Goal: Information Seeking & Learning: Learn about a topic

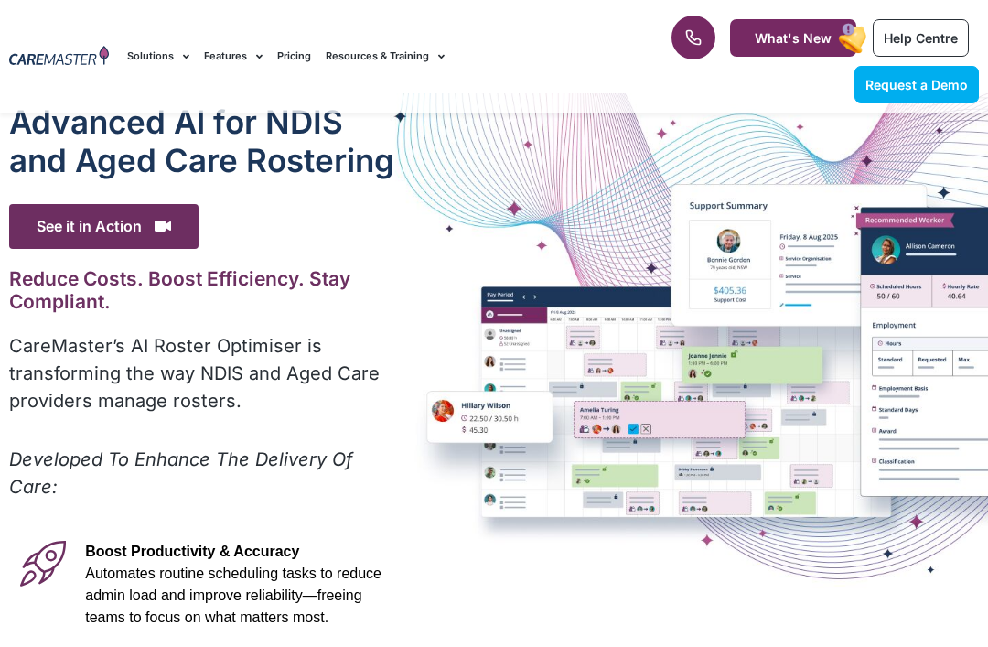
click at [409, 294] on div "Advanced Al for NDIS and Aged Care Rostering See it in Action Video Player [URL…" at bounding box center [494, 582] width 988 height 978
click at [408, 294] on div "Advanced Al for NDIS and Aged Care Rostering See it in Action Video Player [URL…" at bounding box center [494, 582] width 988 height 978
click at [409, 294] on div "Advanced Al for NDIS and Aged Care Rostering See it in Action Video Player [URL…" at bounding box center [494, 582] width 988 height 978
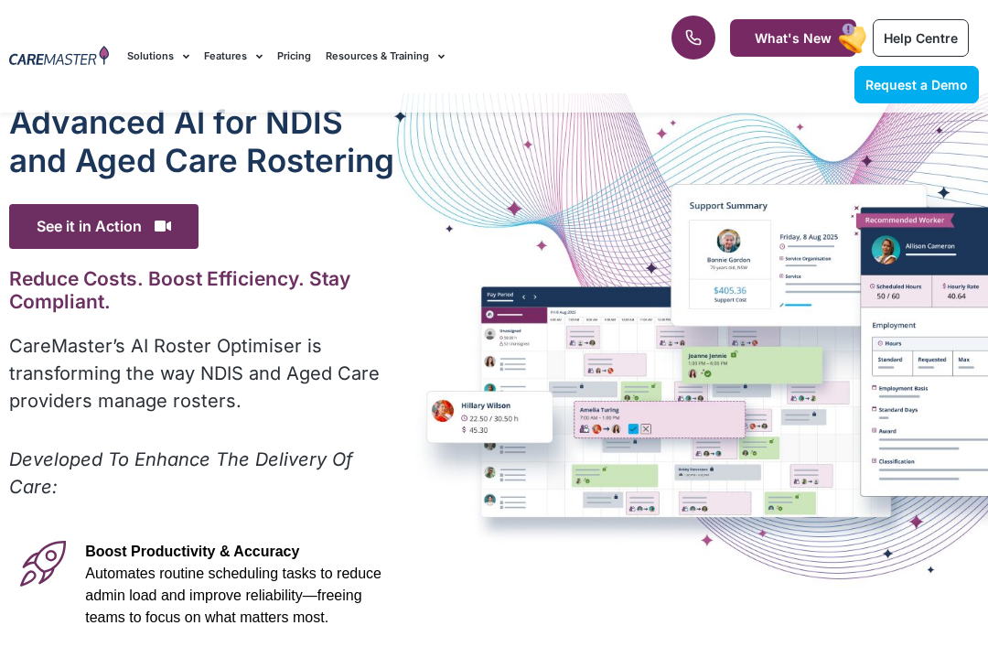
click at [408, 294] on div "Advanced Al for NDIS and Aged Care Rostering See it in Action Video Player [URL…" at bounding box center [494, 582] width 988 height 978
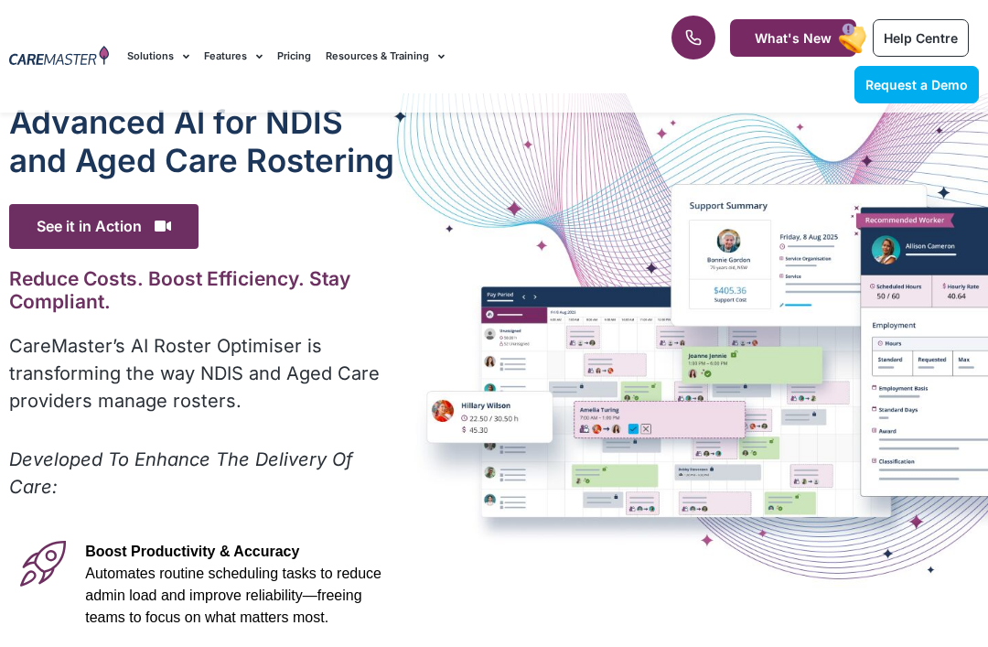
click at [408, 294] on div "Advanced Al for NDIS and Aged Care Rostering See it in Action Video Player [URL…" at bounding box center [494, 582] width 988 height 978
click at [409, 294] on div "Advanced Al for NDIS and Aged Care Rostering See it in Action Video Player [URL…" at bounding box center [494, 582] width 988 height 978
click at [408, 294] on div "Advanced Al for NDIS and Aged Care Rostering See it in Action Video Player [URL…" at bounding box center [494, 582] width 988 height 978
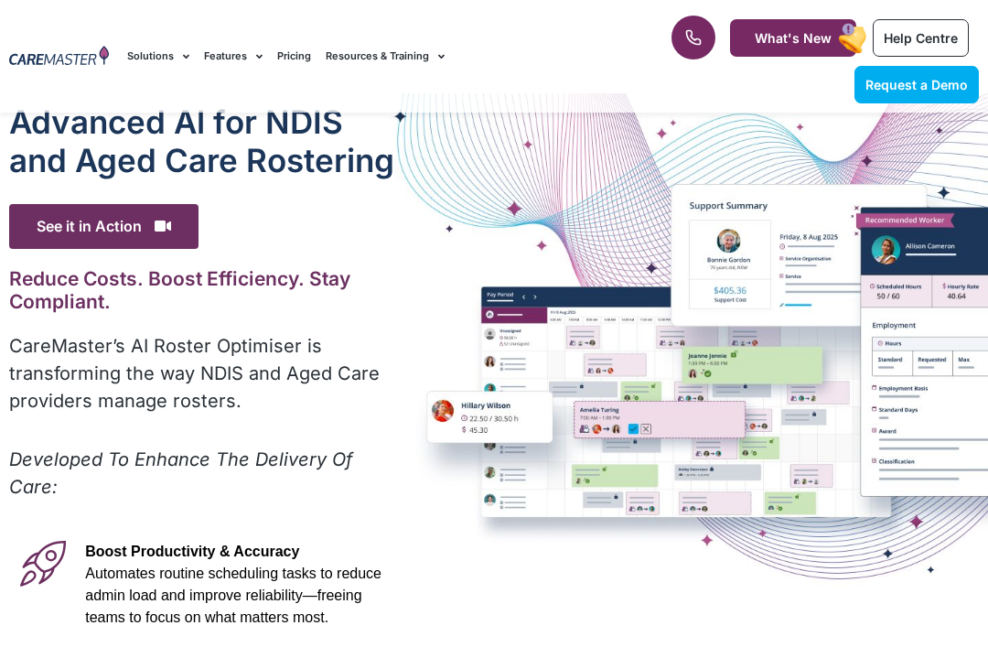
click at [408, 294] on div "Advanced Al for NDIS and Aged Care Rostering See it in Action Video Player [URL…" at bounding box center [494, 582] width 988 height 978
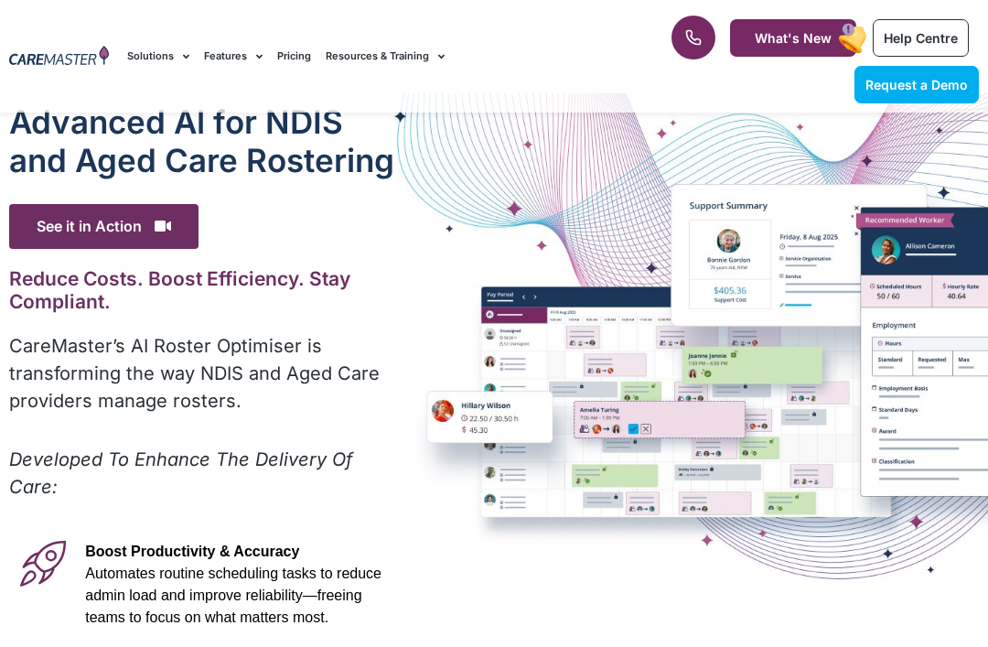
click at [408, 294] on div "Advanced Al for NDIS and Aged Care Rostering See it in Action Video Player [URL…" at bounding box center [494, 582] width 988 height 978
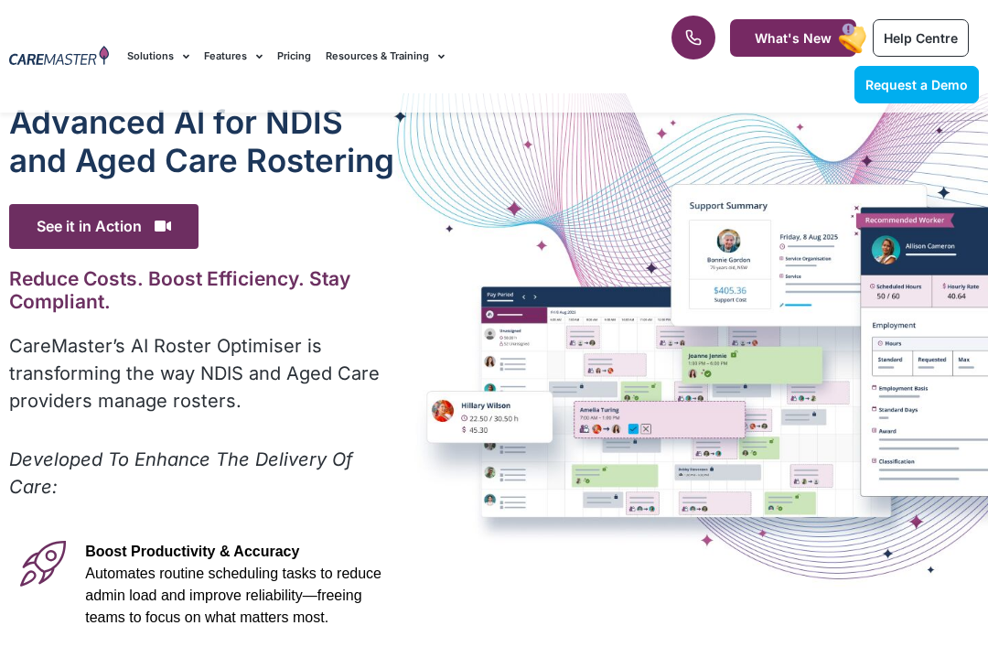
click at [408, 294] on div "Advanced Al for NDIS and Aged Care Rostering See it in Action Video Player [URL…" at bounding box center [494, 582] width 988 height 978
click at [409, 294] on div "Advanced Al for NDIS and Aged Care Rostering See it in Action Video Player [URL…" at bounding box center [494, 582] width 988 height 978
click at [408, 294] on div "Advanced Al for NDIS and Aged Care Rostering See it in Action Video Player [URL…" at bounding box center [494, 582] width 988 height 978
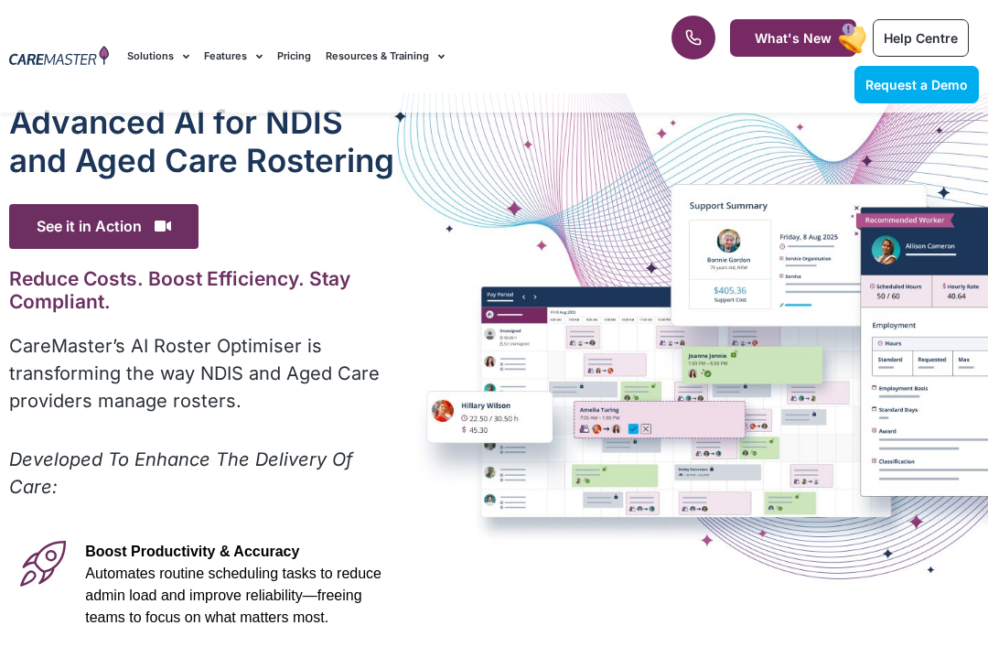
click at [408, 294] on div "Advanced Al for NDIS and Aged Care Rostering See it in Action Video Player [URL…" at bounding box center [494, 582] width 988 height 978
click at [409, 294] on div "Advanced Al for NDIS and Aged Care Rostering See it in Action Video Player [URL…" at bounding box center [494, 582] width 988 height 978
click at [408, 294] on div "Advanced Al for NDIS and Aged Care Rostering See it in Action Video Player [URL…" at bounding box center [494, 582] width 988 height 978
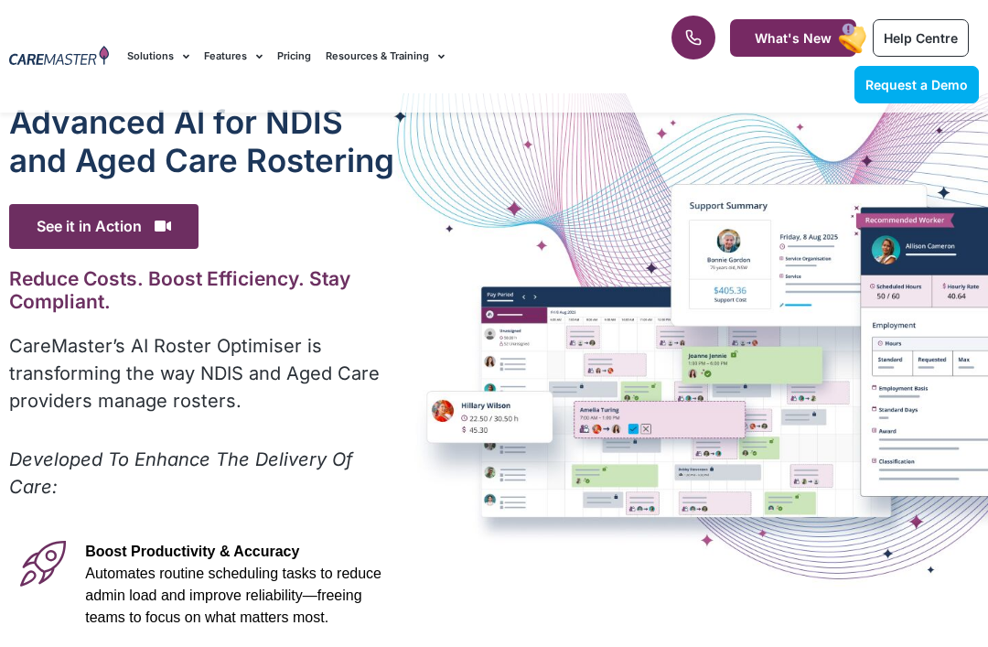
click at [408, 294] on div "Advanced Al for NDIS and Aged Care Rostering See it in Action Video Player [URL…" at bounding box center [494, 582] width 988 height 978
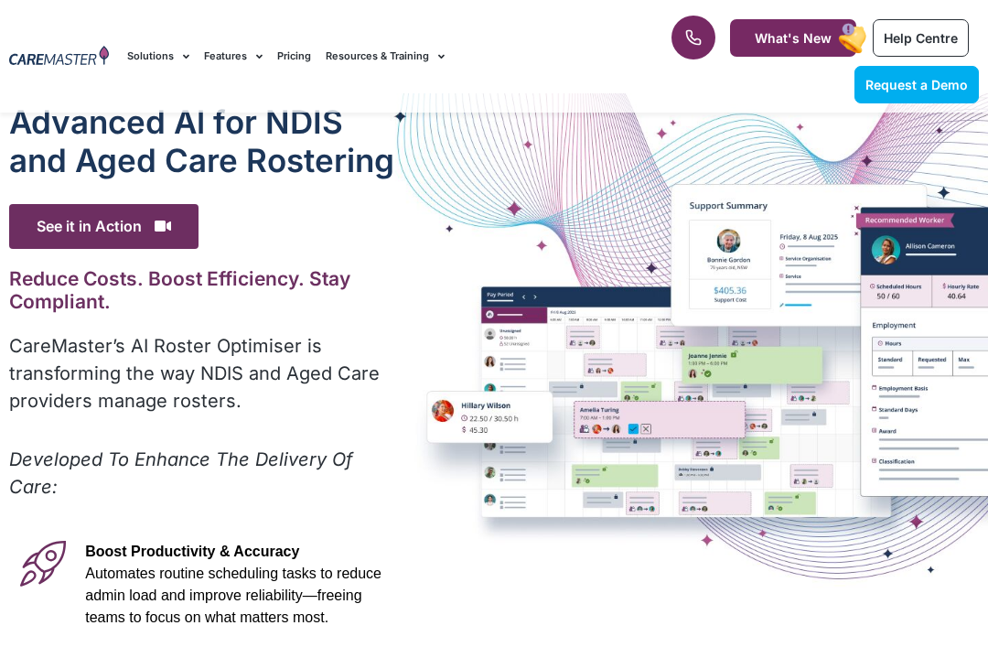
click at [408, 294] on div "Advanced Al for NDIS and Aged Care Rostering See it in Action Video Player [URL…" at bounding box center [494, 582] width 988 height 978
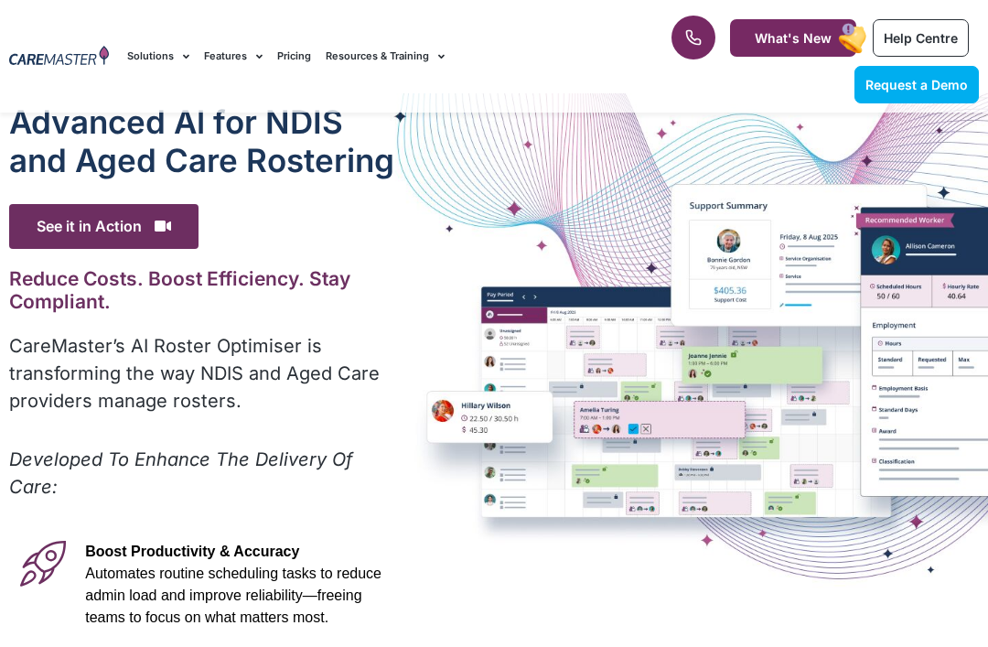
click at [408, 294] on div "Advanced Al for NDIS and Aged Care Rostering See it in Action Video Player [URL…" at bounding box center [494, 582] width 988 height 978
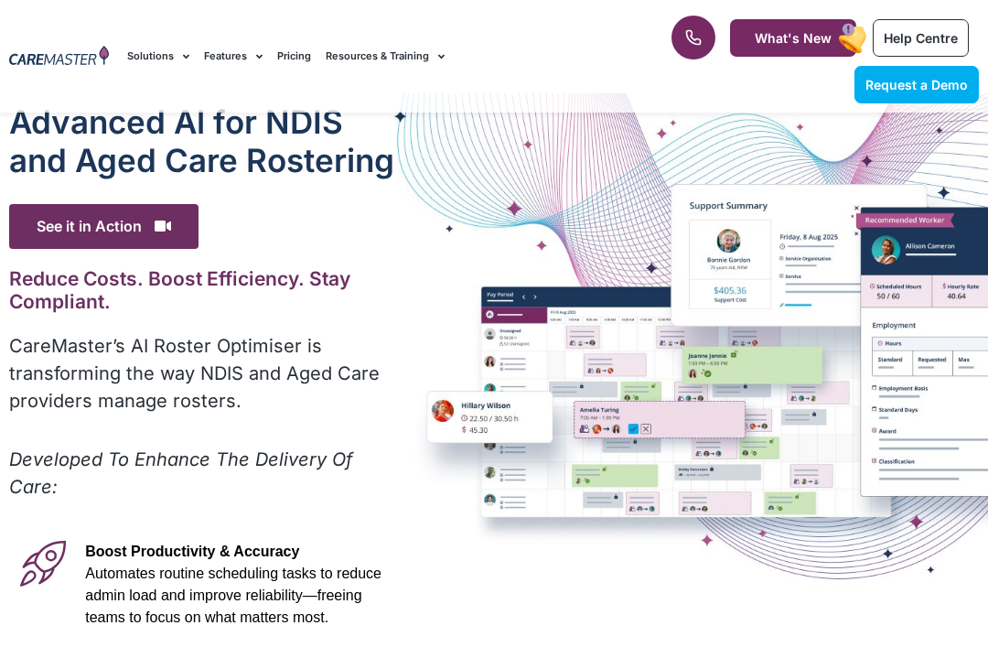
click at [408, 294] on div "Advanced Al for NDIS and Aged Care Rostering See it in Action Video Player [URL…" at bounding box center [494, 582] width 988 height 978
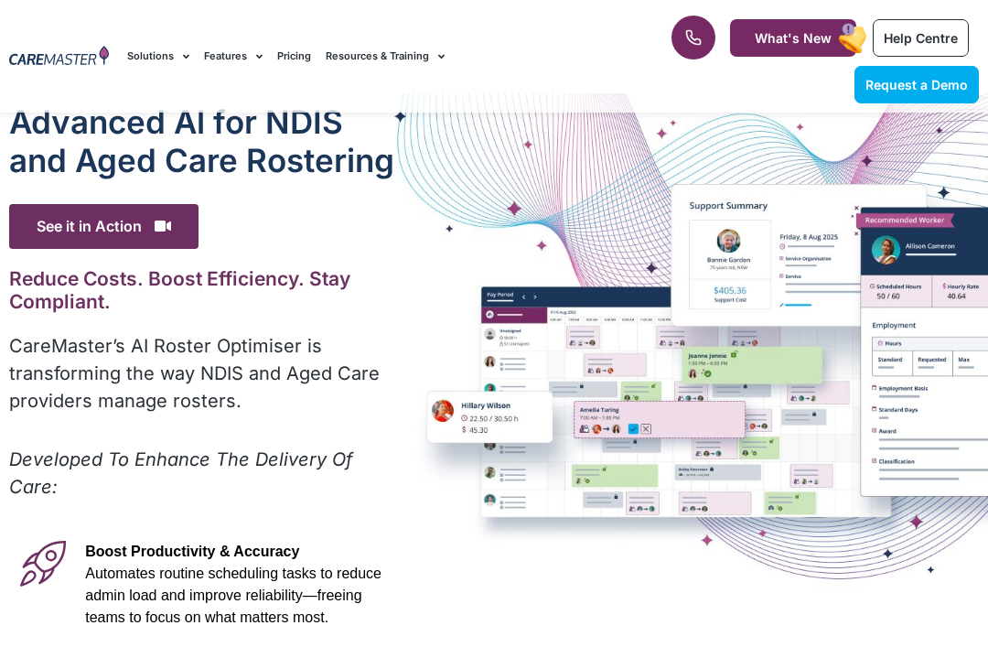
click at [408, 294] on div "Advanced Al for NDIS and Aged Care Rostering See it in Action Video Player [URL…" at bounding box center [494, 582] width 988 height 978
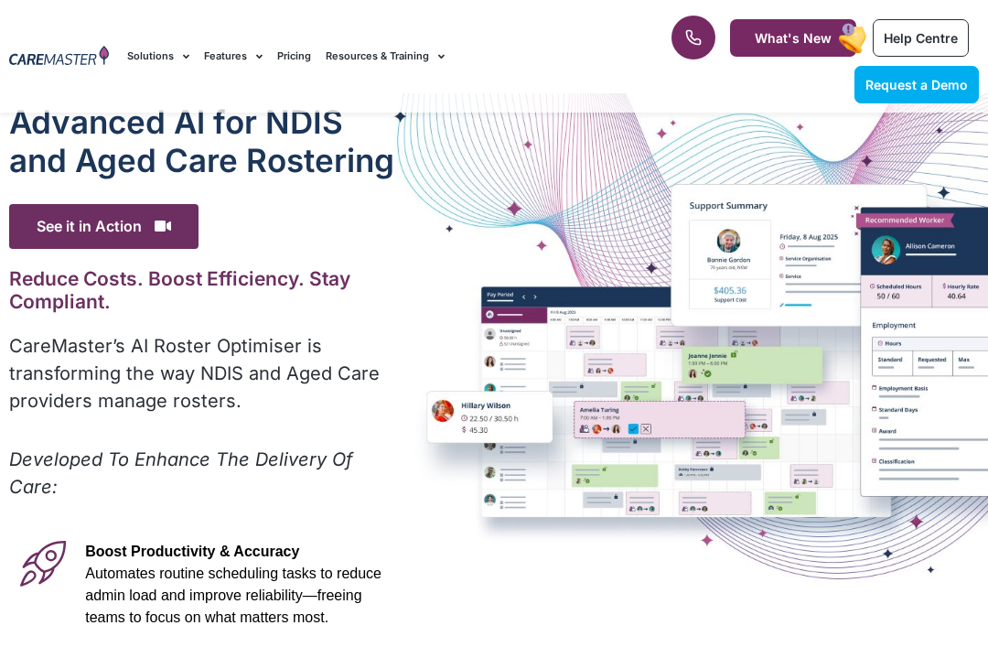
click at [408, 294] on div "Advanced Al for NDIS and Aged Care Rostering See it in Action Video Player [URL…" at bounding box center [494, 582] width 988 height 978
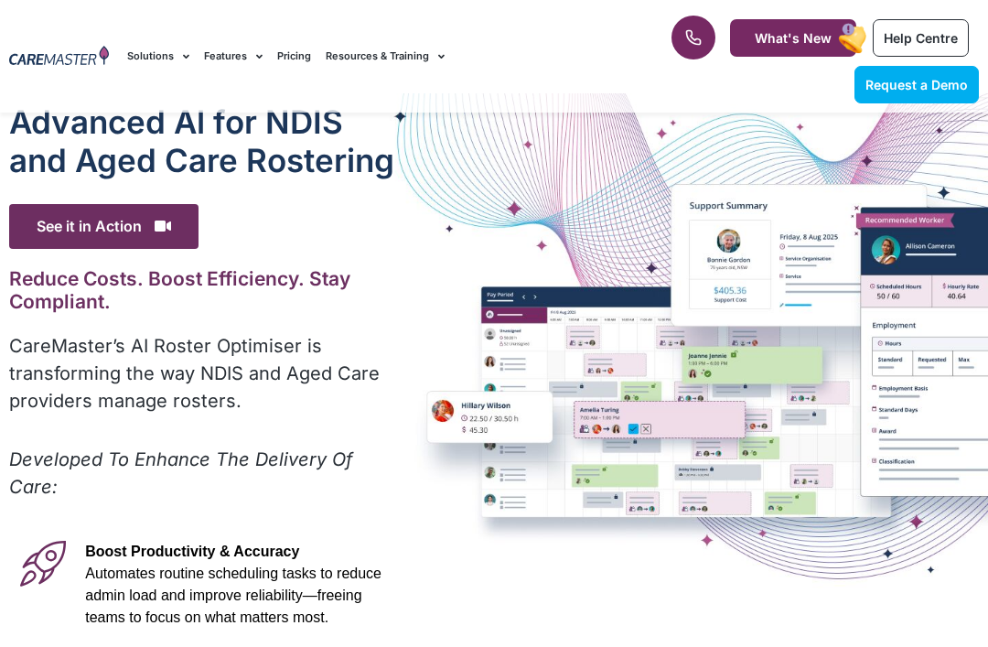
click at [408, 294] on div "Advanced Al for NDIS and Aged Care Rostering See it in Action Video Player [URL…" at bounding box center [494, 582] width 988 height 978
click at [409, 294] on div "Advanced Al for NDIS and Aged Care Rostering See it in Action Video Player [URL…" at bounding box center [494, 582] width 988 height 978
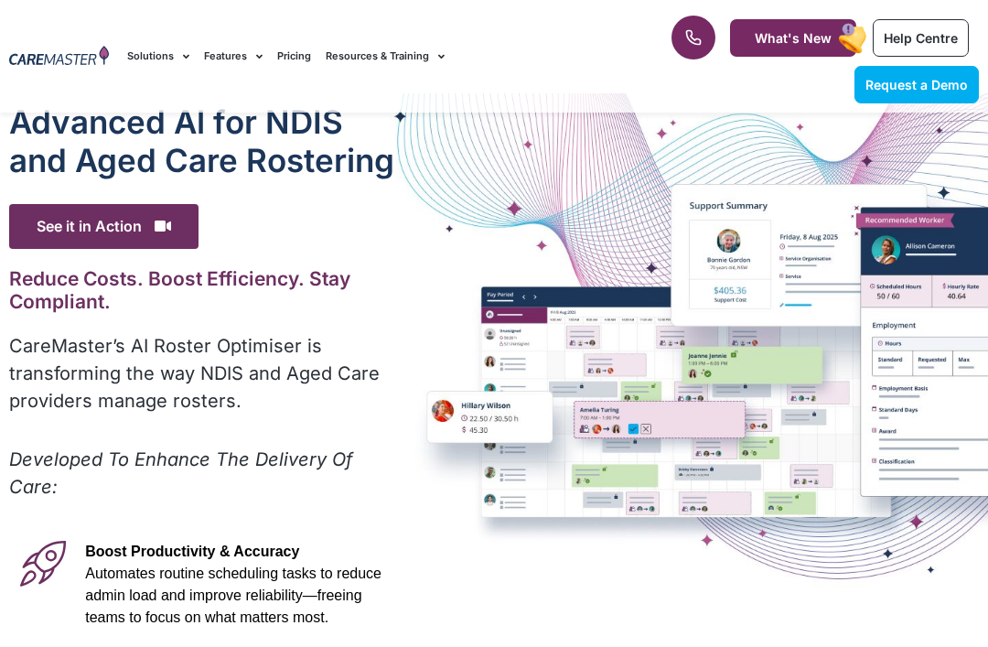
click at [408, 294] on div "Advanced Al for NDIS and Aged Care Rostering See it in Action Video Player [URL…" at bounding box center [494, 582] width 988 height 978
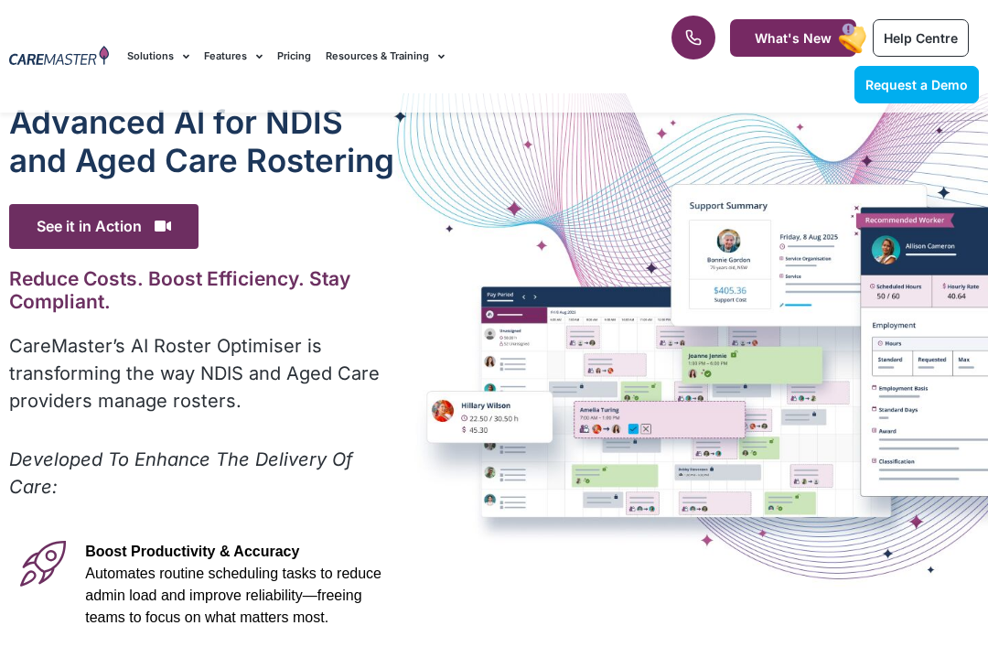
click at [409, 294] on div "Advanced Al for NDIS and Aged Care Rostering See it in Action Video Player [URL…" at bounding box center [494, 582] width 988 height 978
click at [408, 294] on div "Advanced Al for NDIS and Aged Care Rostering See it in Action Video Player [URL…" at bounding box center [494, 582] width 988 height 978
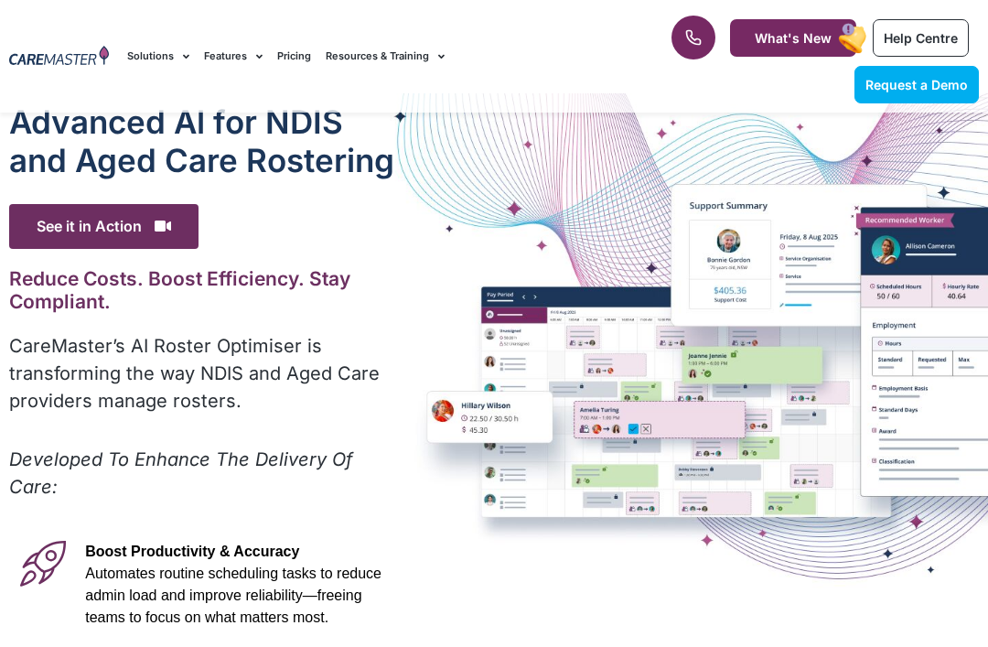
click at [408, 294] on div "Advanced Al for NDIS and Aged Care Rostering See it in Action Video Player [URL…" at bounding box center [494, 582] width 988 height 978
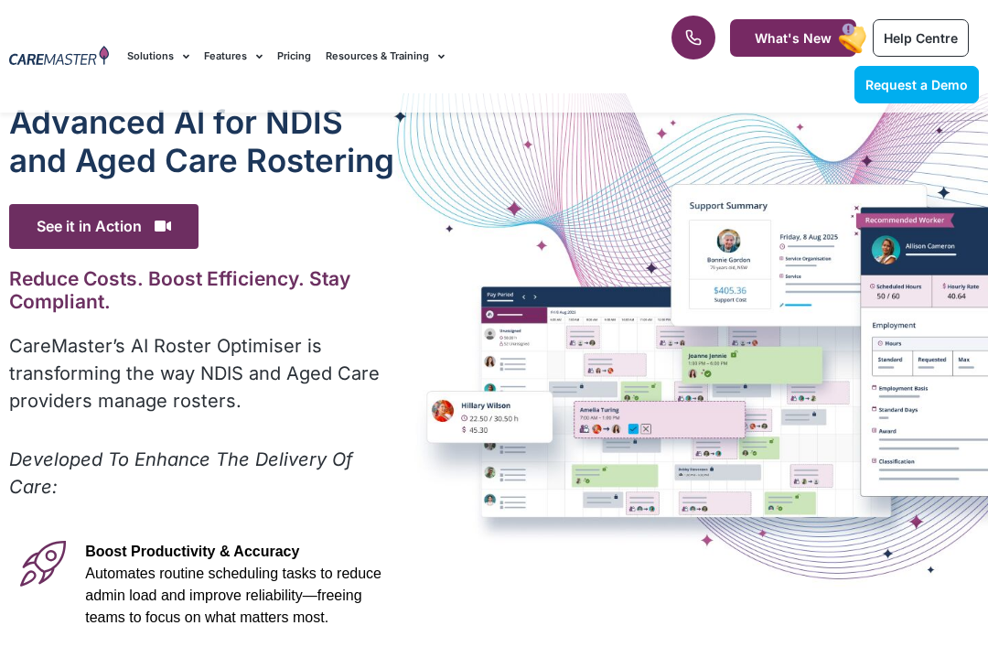
click at [408, 294] on div "Advanced Al for NDIS and Aged Care Rostering See it in Action Video Player [URL…" at bounding box center [494, 582] width 988 height 978
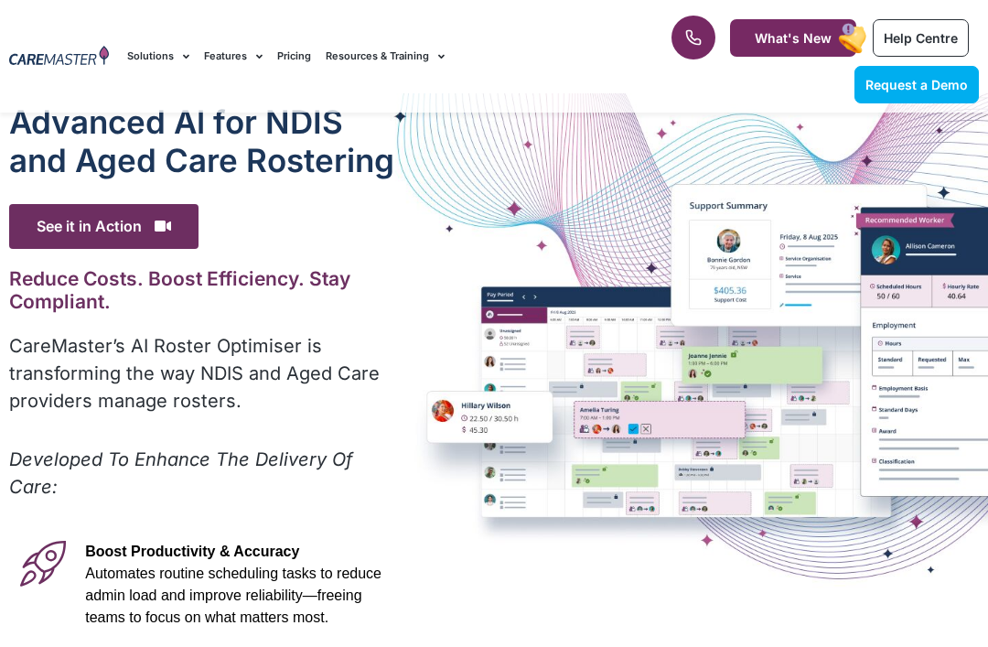
click at [408, 294] on div "Advanced Al for NDIS and Aged Care Rostering See it in Action Video Player [URL…" at bounding box center [494, 582] width 988 height 978
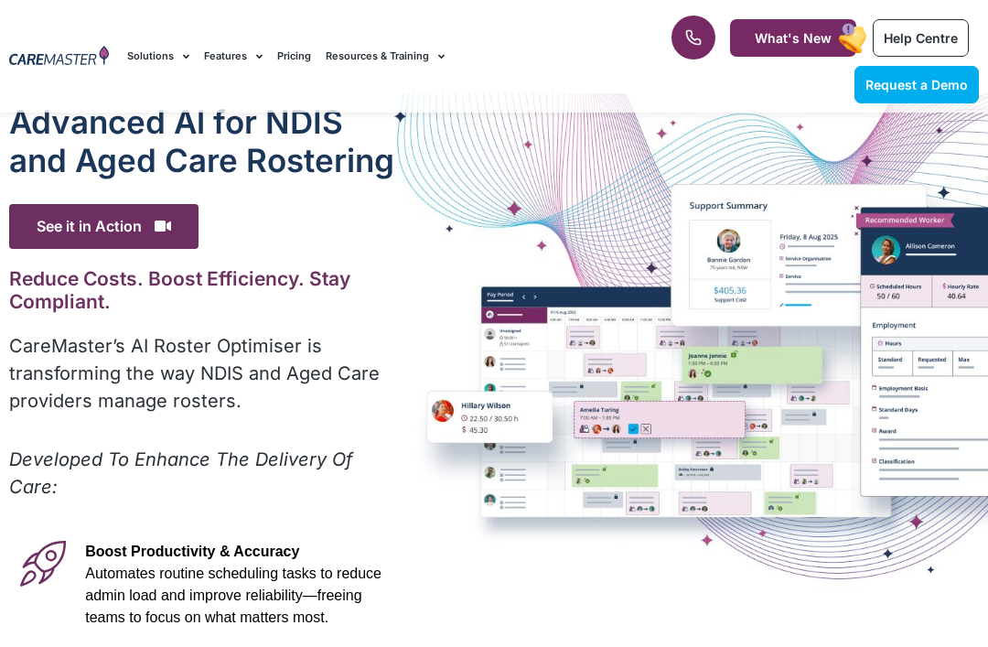
click at [408, 294] on div "Advanced Al for NDIS and Aged Care Rostering See it in Action Video Player [URL…" at bounding box center [494, 582] width 988 height 978
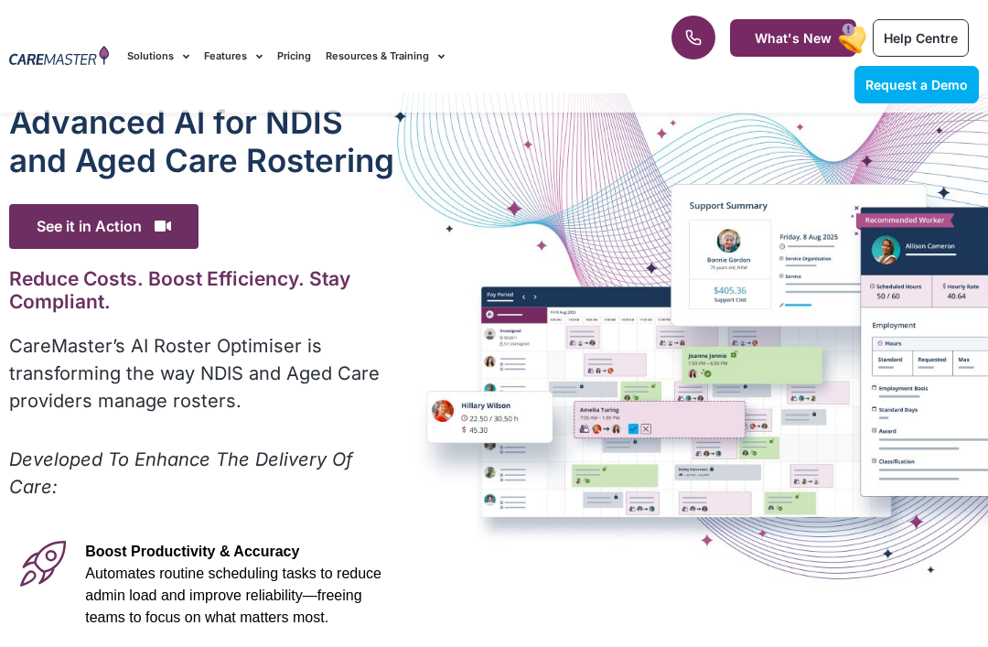
click at [408, 294] on div "Advanced Al for NDIS and Aged Care Rostering See it in Action Video Player [URL…" at bounding box center [494, 582] width 988 height 978
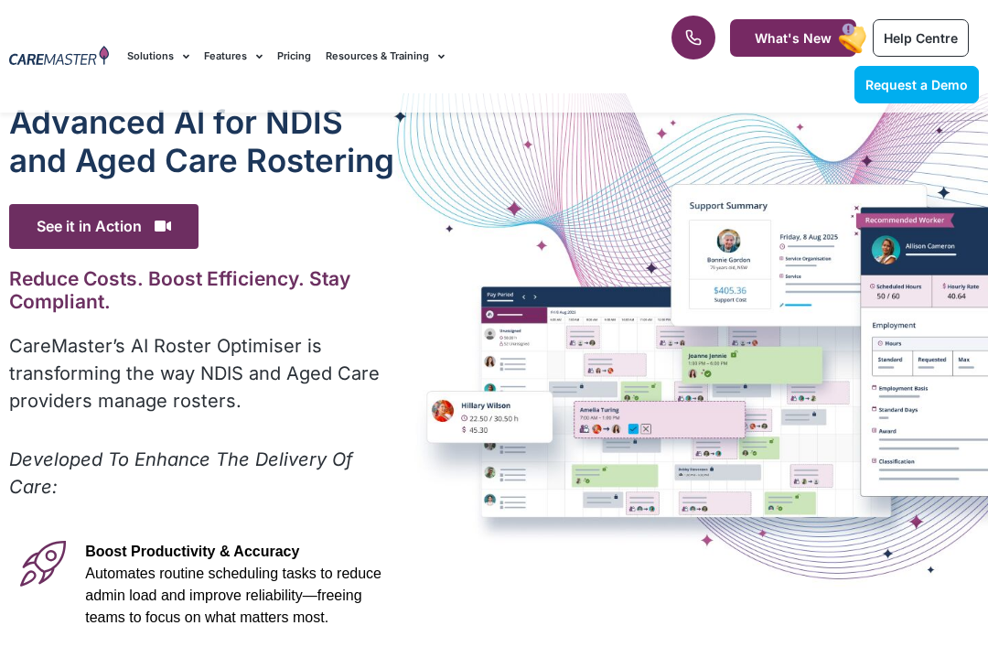
click at [408, 294] on div "Advanced Al for NDIS and Aged Care Rostering See it in Action Video Player [URL…" at bounding box center [494, 582] width 988 height 978
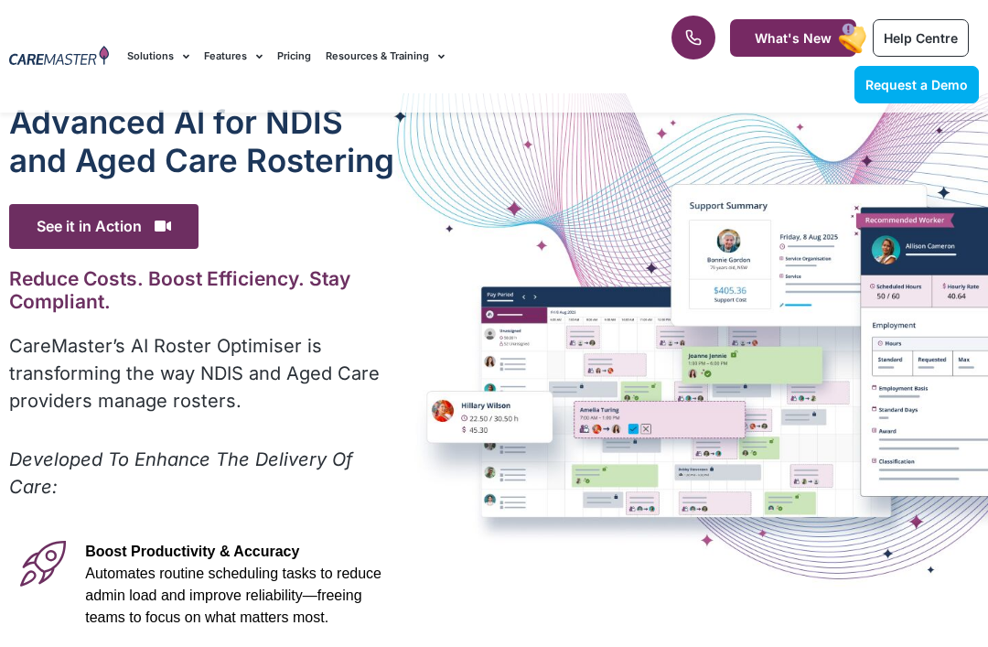
click at [408, 294] on div "Advanced Al for NDIS and Aged Care Rostering See it in Action Video Player [URL…" at bounding box center [494, 582] width 988 height 978
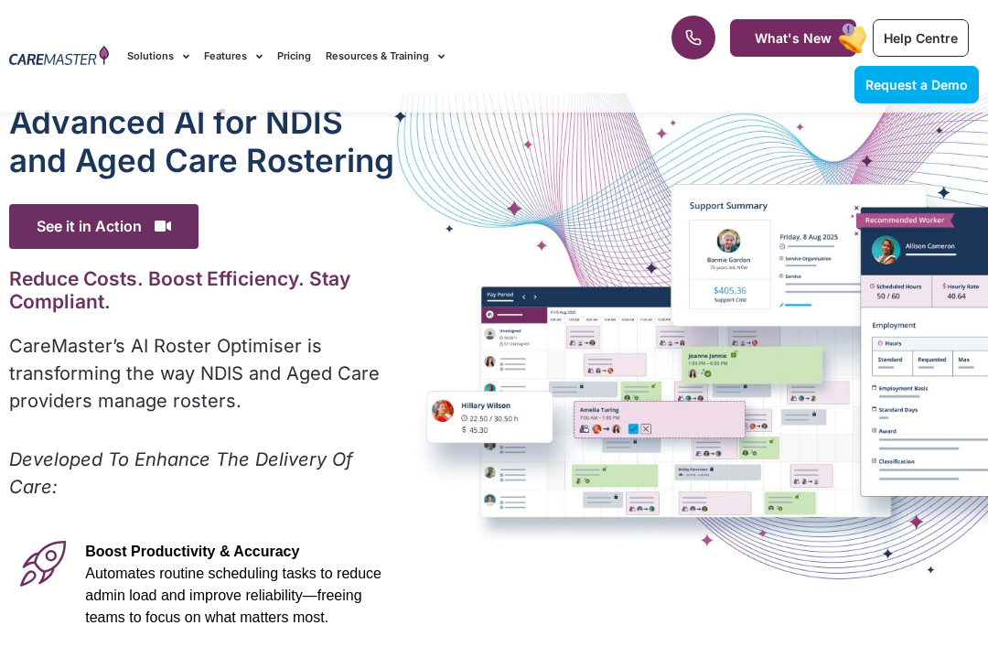
click at [408, 294] on div "Advanced Al for NDIS and Aged Care Rostering See it in Action Video Player [URL…" at bounding box center [494, 582] width 988 height 978
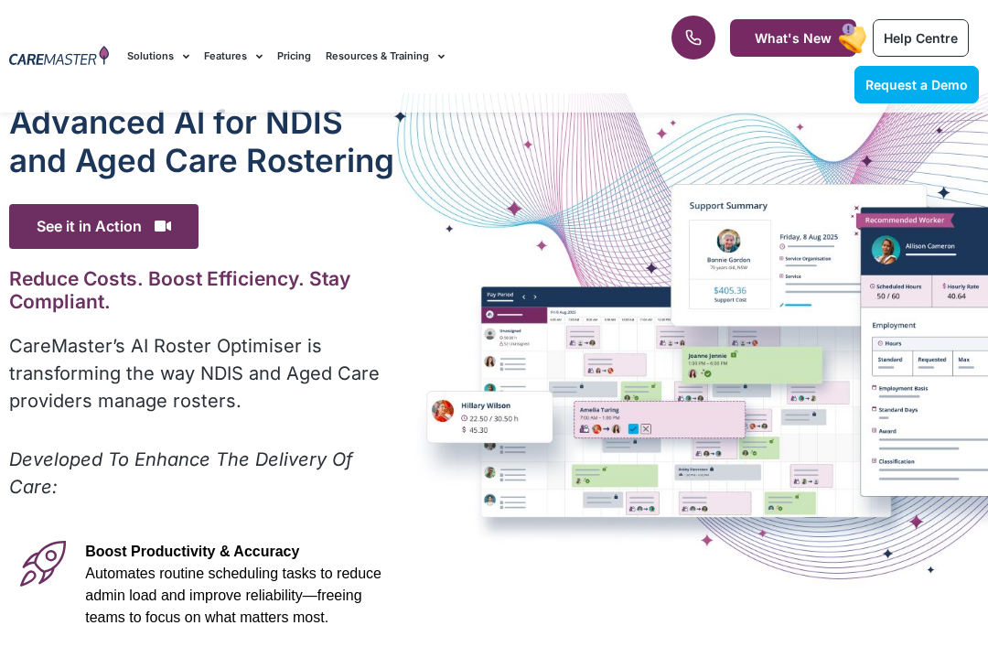
click at [408, 294] on div "Advanced Al for NDIS and Aged Care Rostering See it in Action Video Player [URL…" at bounding box center [494, 582] width 988 height 978
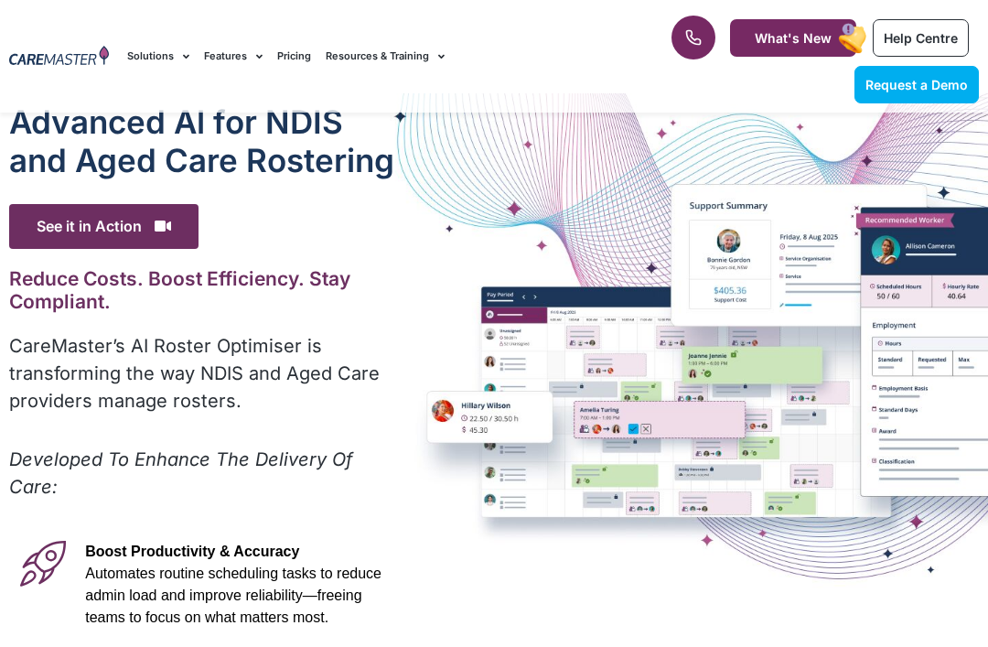
click at [408, 294] on div "Advanced Al for NDIS and Aged Care Rostering See it in Action Video Player [URL…" at bounding box center [494, 582] width 988 height 978
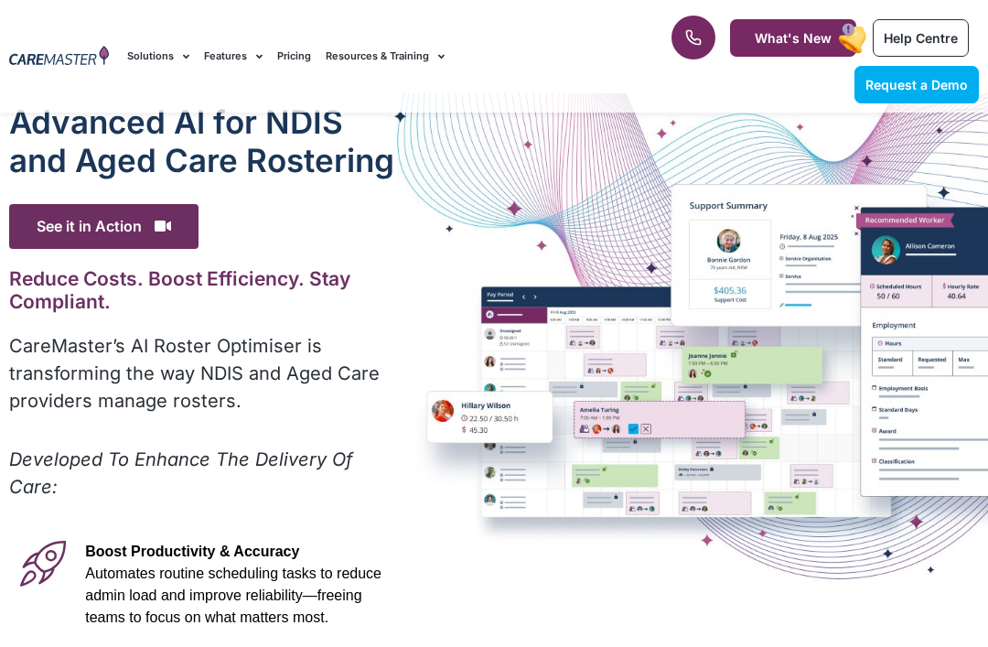
click at [408, 294] on div "Advanced Al for NDIS and Aged Care Rostering See it in Action Video Player [URL…" at bounding box center [494, 582] width 988 height 978
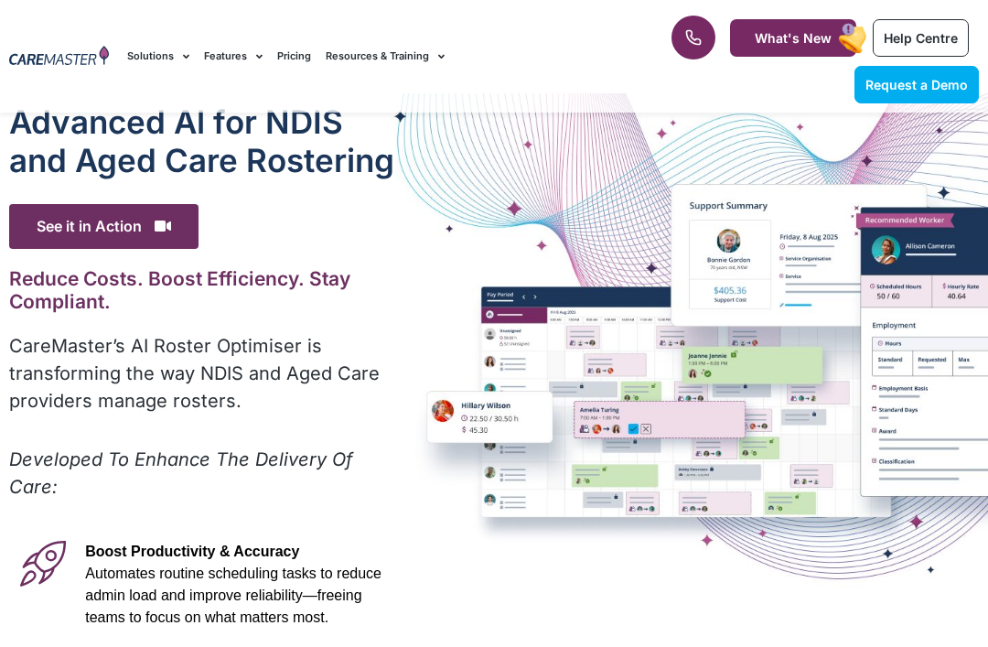
click at [408, 294] on div "Advanced Al for NDIS and Aged Care Rostering See it in Action Video Player [URL…" at bounding box center [494, 582] width 988 height 978
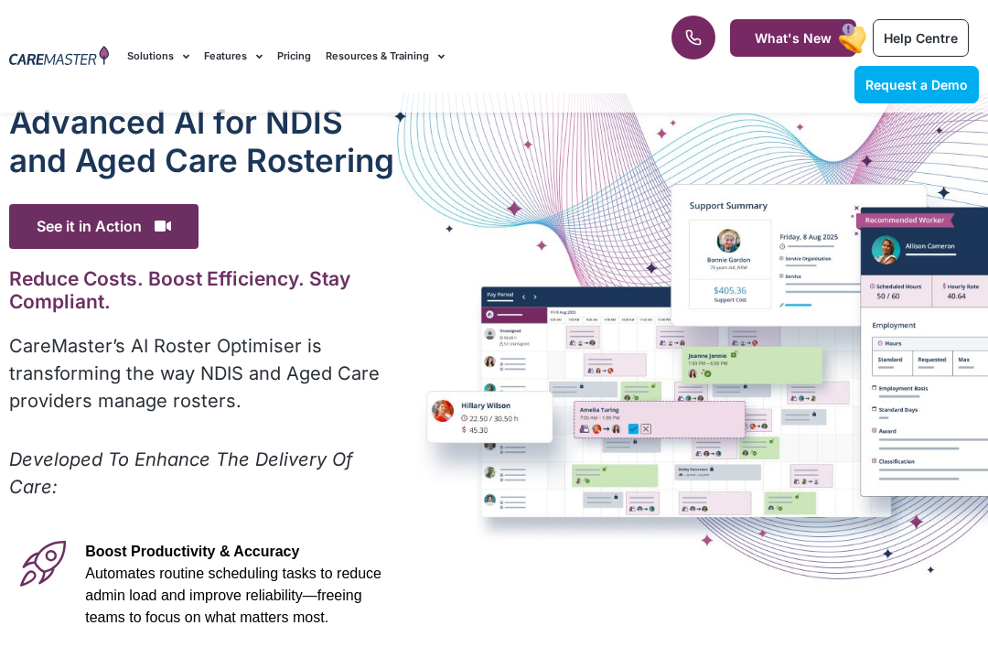
click at [408, 294] on div "Advanced Al for NDIS and Aged Care Rostering See it in Action Video Player [URL…" at bounding box center [494, 582] width 988 height 978
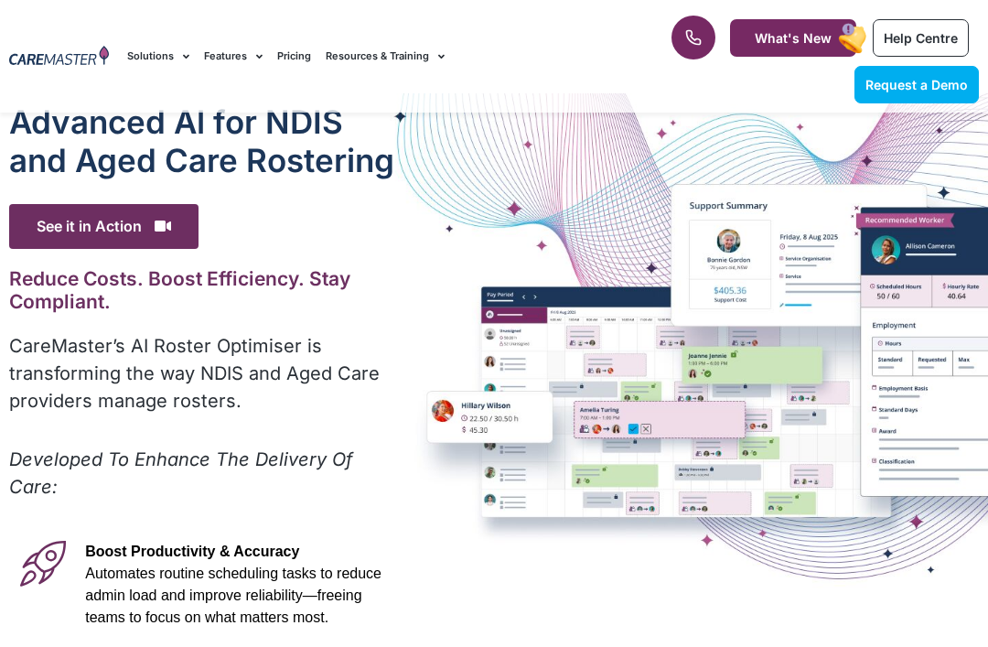
click at [408, 294] on div "Advanced Al for NDIS and Aged Care Rostering See it in Action Video Player [URL…" at bounding box center [494, 582] width 988 height 978
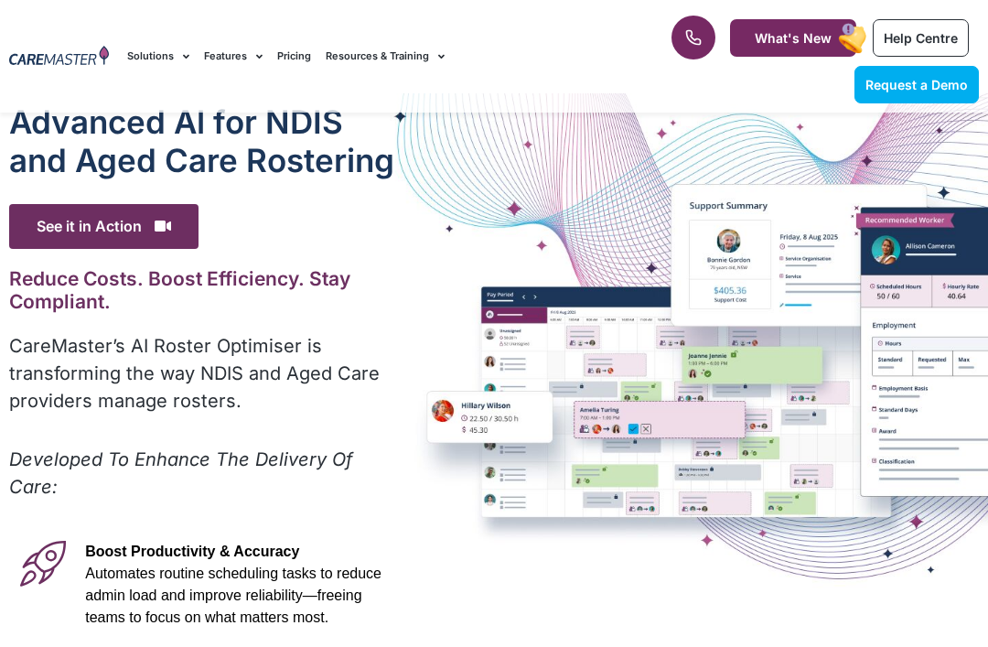
click at [408, 294] on div "Advanced Al for NDIS and Aged Care Rostering See it in Action Video Player [URL…" at bounding box center [494, 582] width 988 height 978
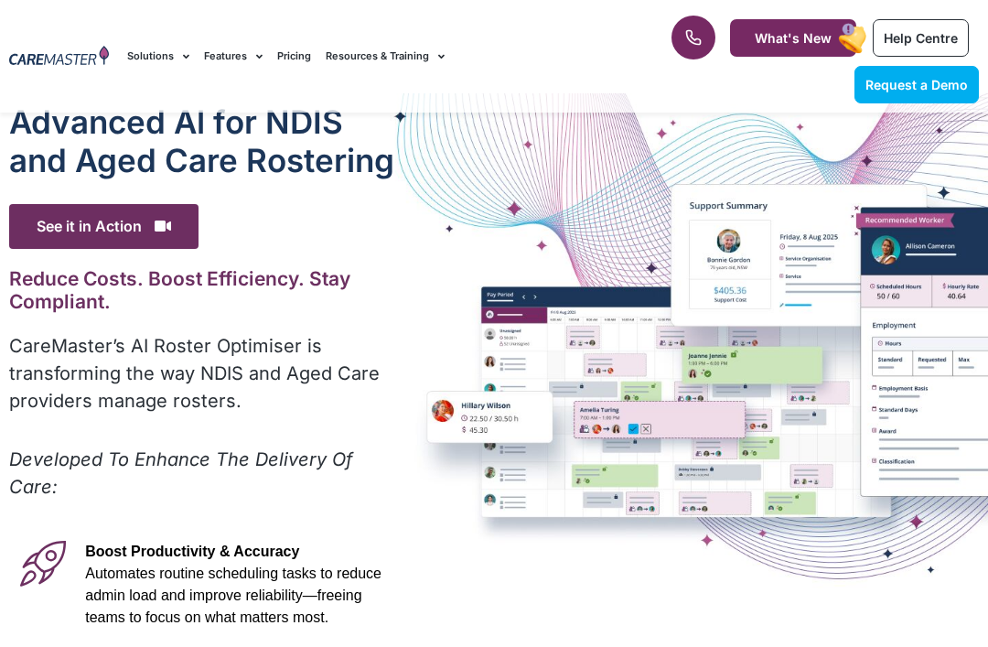
click at [408, 294] on div "Advanced Al for NDIS and Aged Care Rostering See it in Action Video Player [URL…" at bounding box center [494, 582] width 988 height 978
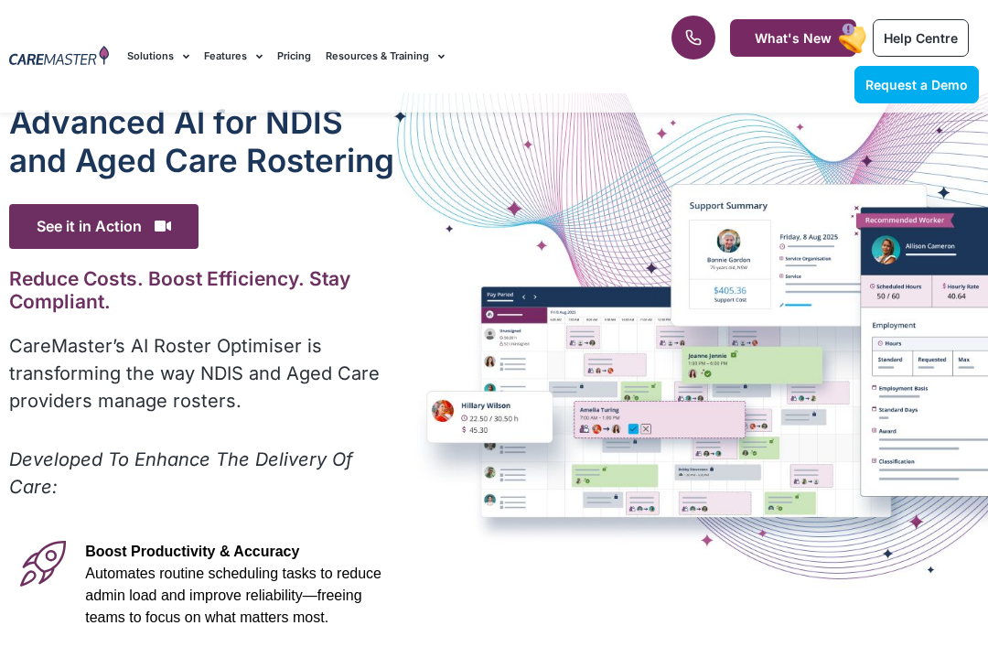
click at [408, 294] on div "Advanced Al for NDIS and Aged Care Rostering See it in Action Video Player [URL…" at bounding box center [494, 582] width 988 height 978
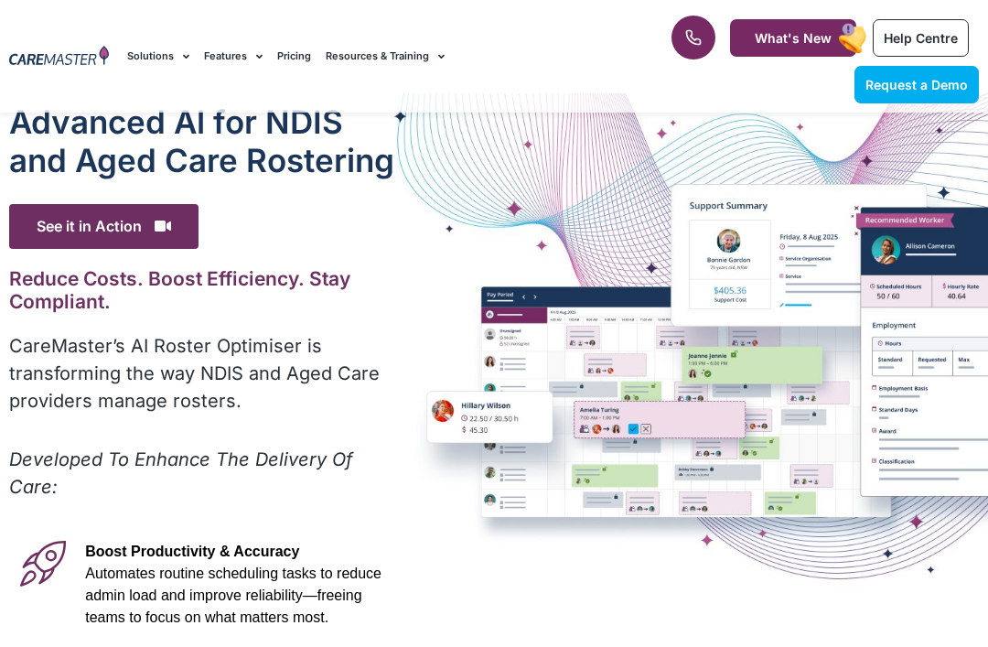
click at [408, 294] on div "Advanced Al for NDIS and Aged Care Rostering See it in Action Video Player [URL…" at bounding box center [494, 582] width 988 height 978
click at [409, 294] on div "Advanced Al for NDIS and Aged Care Rostering See it in Action Video Player [URL…" at bounding box center [494, 582] width 988 height 978
click at [408, 294] on div "Advanced Al for NDIS and Aged Care Rostering See it in Action Video Player [URL…" at bounding box center [494, 582] width 988 height 978
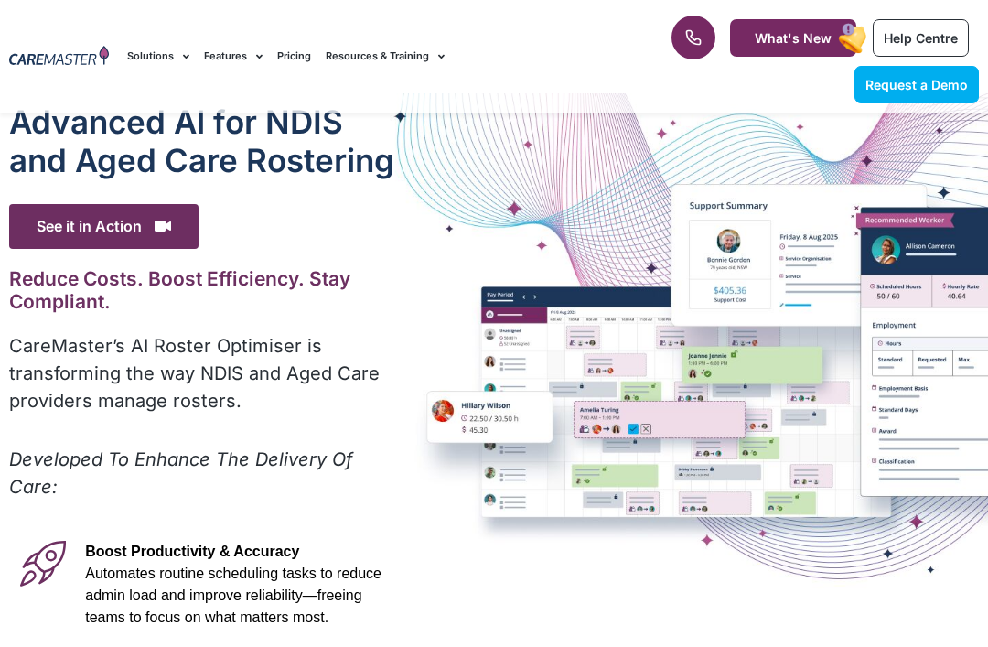
click at [408, 294] on div "Advanced Al for NDIS and Aged Care Rostering See it in Action Video Player [URL…" at bounding box center [494, 582] width 988 height 978
click at [409, 294] on div "Advanced Al for NDIS and Aged Care Rostering See it in Action Video Player [URL…" at bounding box center [494, 582] width 988 height 978
click at [408, 294] on div "Advanced Al for NDIS and Aged Care Rostering See it in Action Video Player [URL…" at bounding box center [494, 582] width 988 height 978
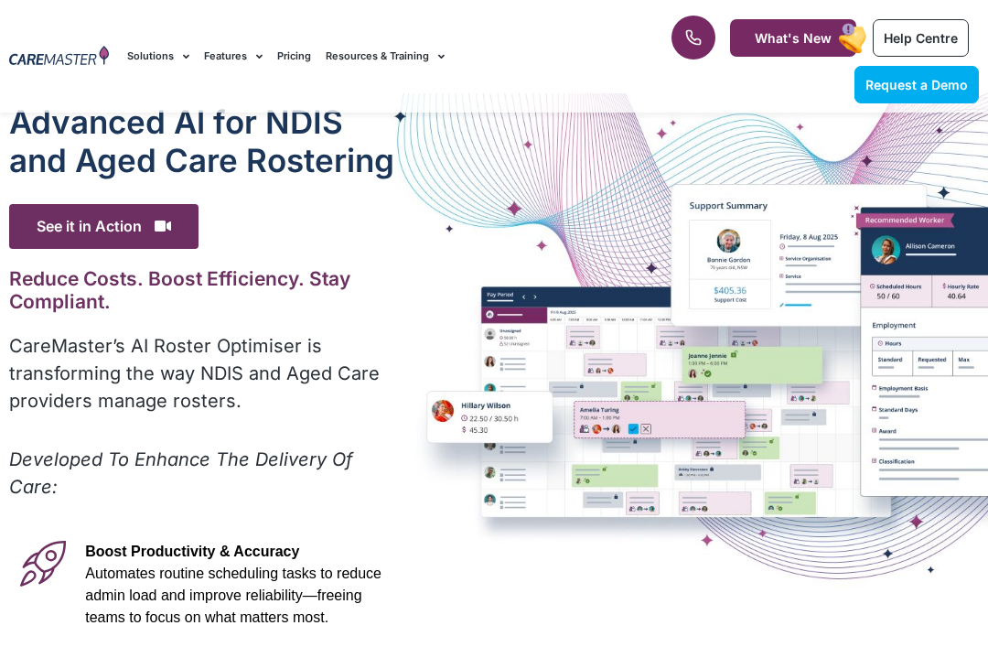
click at [408, 294] on div "Advanced Al for NDIS and Aged Care Rostering See it in Action Video Player [URL…" at bounding box center [494, 582] width 988 height 978
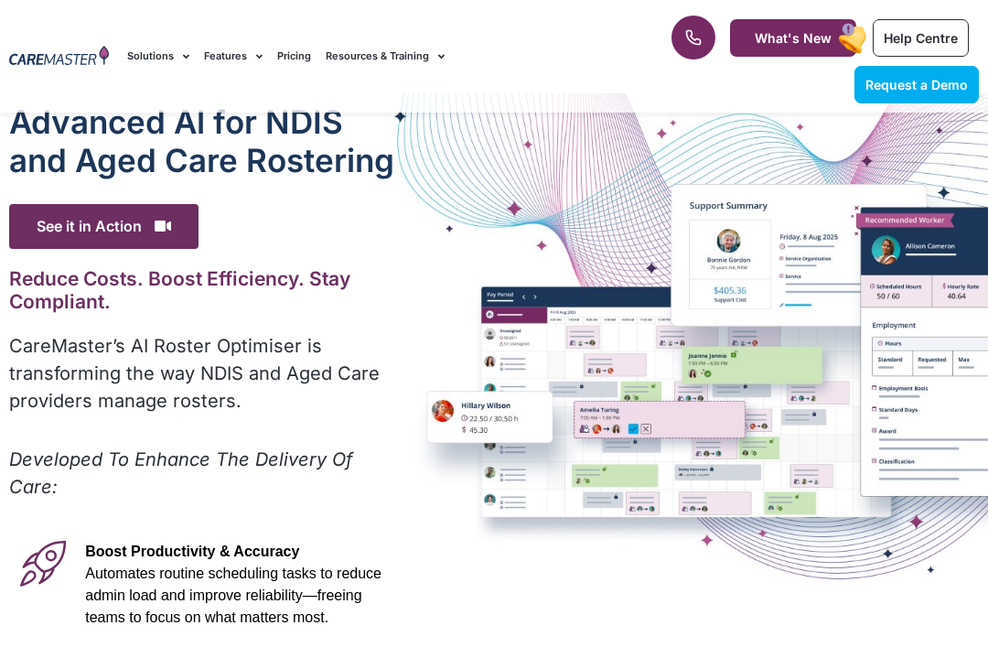
click at [408, 294] on div "Advanced Al for NDIS and Aged Care Rostering See it in Action Video Player [URL…" at bounding box center [494, 582] width 988 height 978
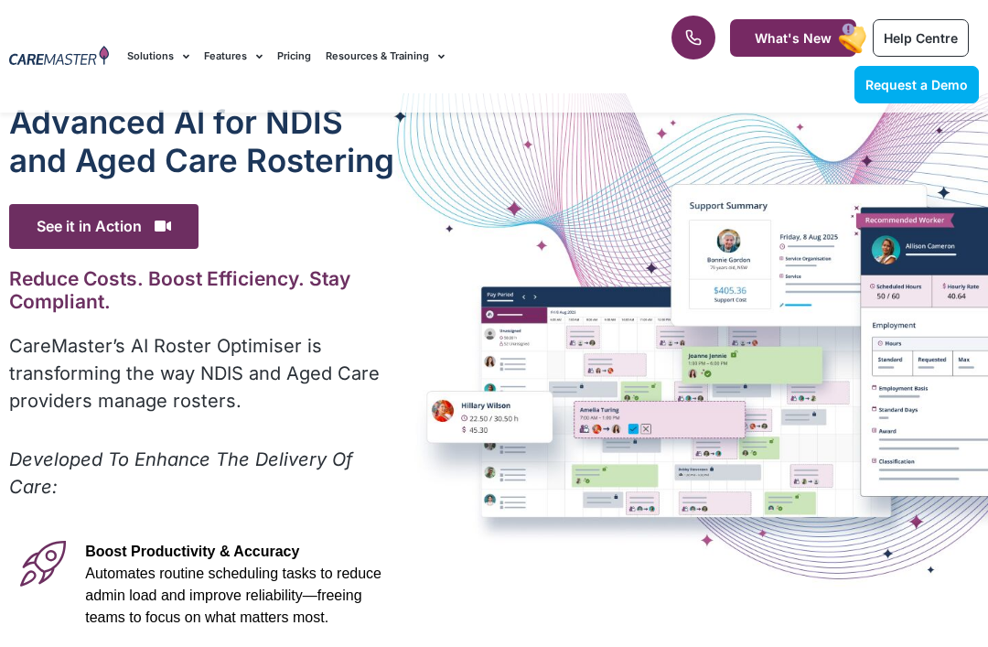
click at [408, 294] on div "Advanced Al for NDIS and Aged Care Rostering See it in Action Video Player [URL…" at bounding box center [494, 582] width 988 height 978
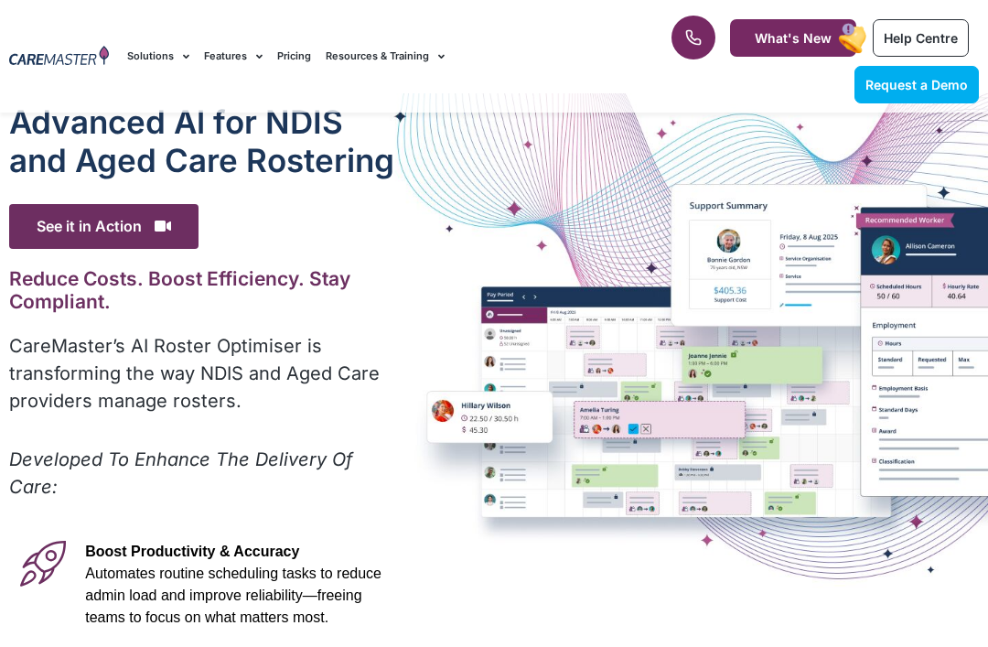
click at [408, 294] on div "Advanced Al for NDIS and Aged Care Rostering See it in Action Video Player [URL…" at bounding box center [494, 582] width 988 height 978
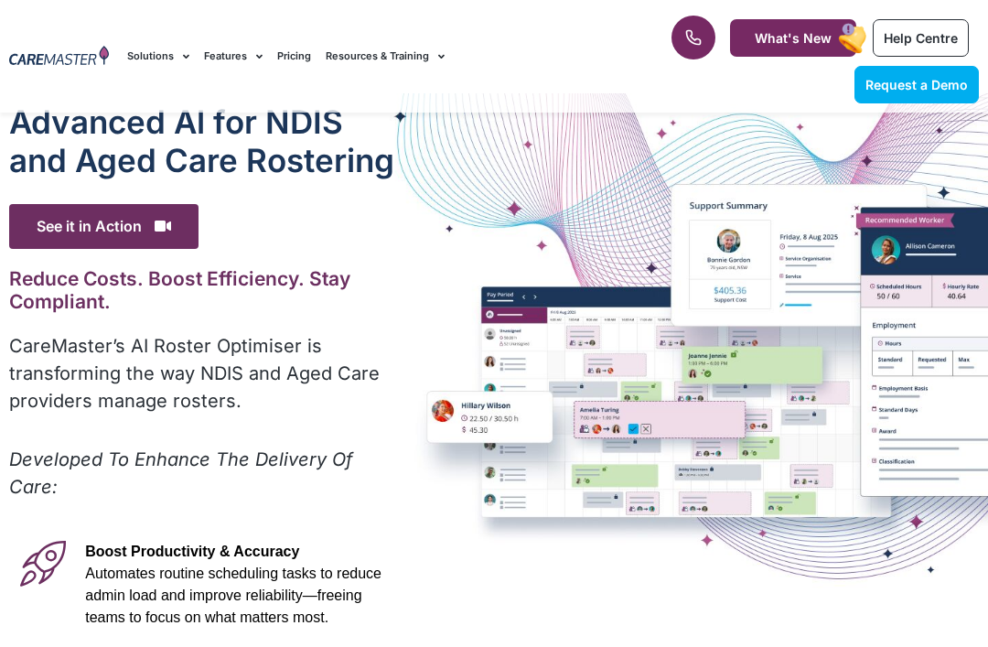
click at [408, 294] on div "Advanced Al for NDIS and Aged Care Rostering See it in Action Video Player [URL…" at bounding box center [494, 582] width 988 height 978
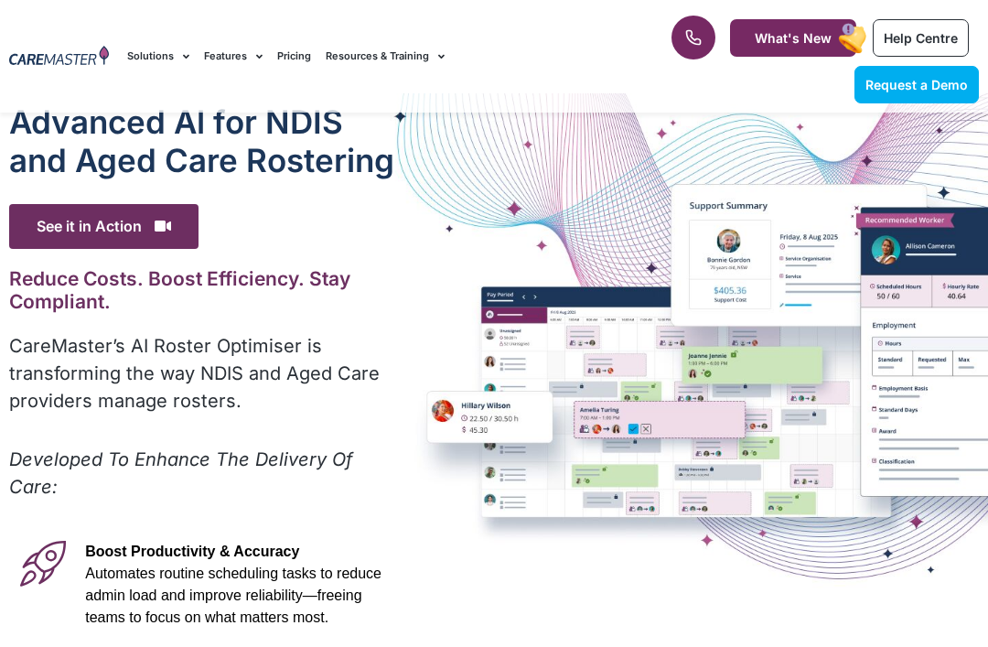
click at [408, 294] on div "Advanced Al for NDIS and Aged Care Rostering See it in Action Video Player [URL…" at bounding box center [494, 582] width 988 height 978
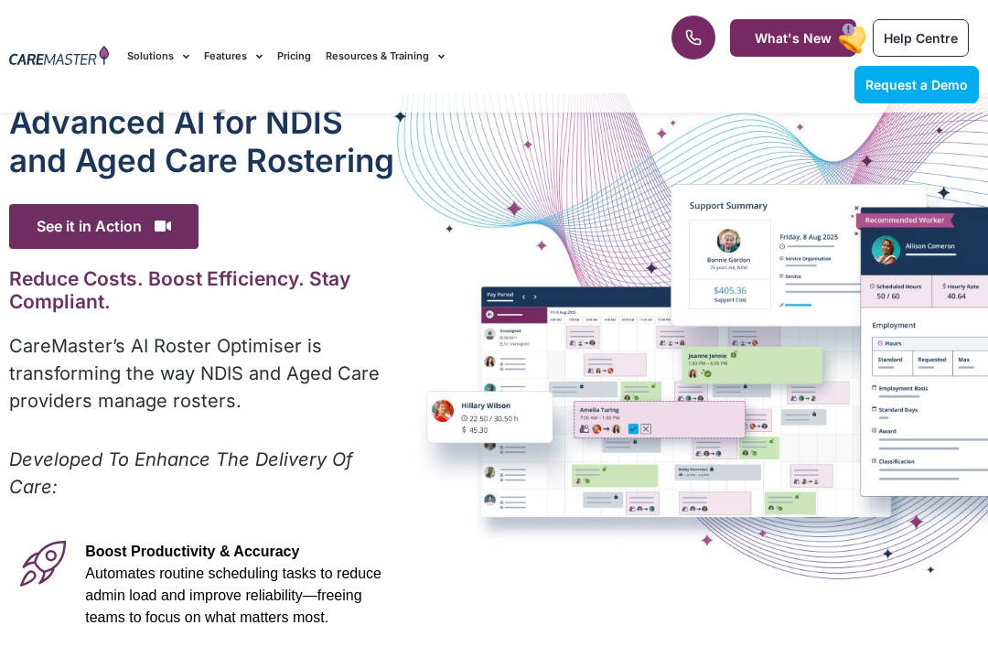
click at [408, 294] on div "Advanced Al for NDIS and Aged Care Rostering See it in Action Video Player [URL…" at bounding box center [494, 582] width 988 height 978
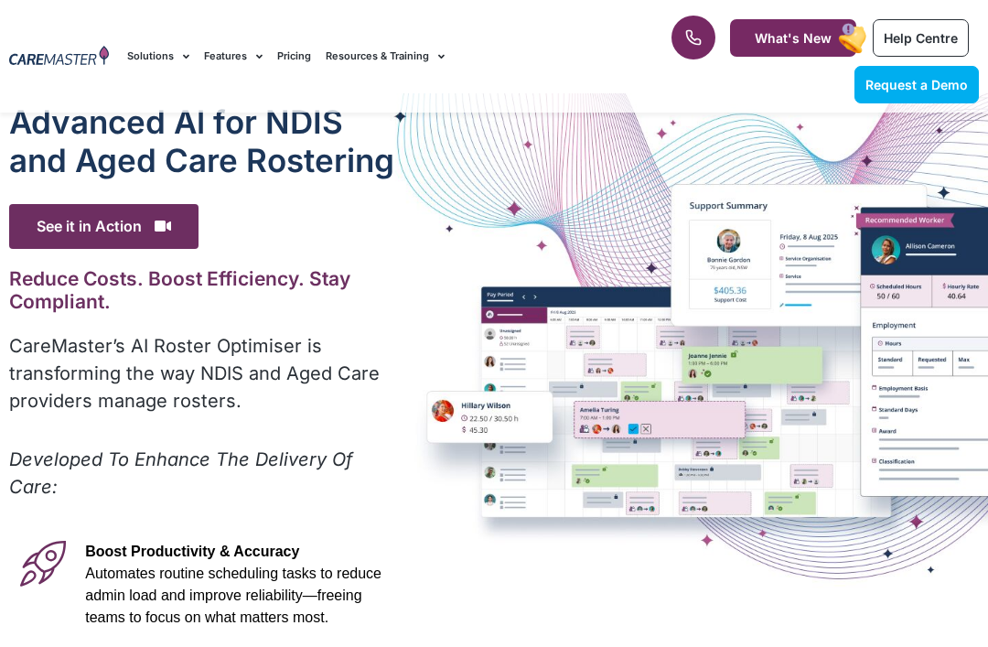
click at [408, 294] on div "Advanced Al for NDIS and Aged Care Rostering See it in Action Video Player [URL…" at bounding box center [494, 582] width 988 height 978
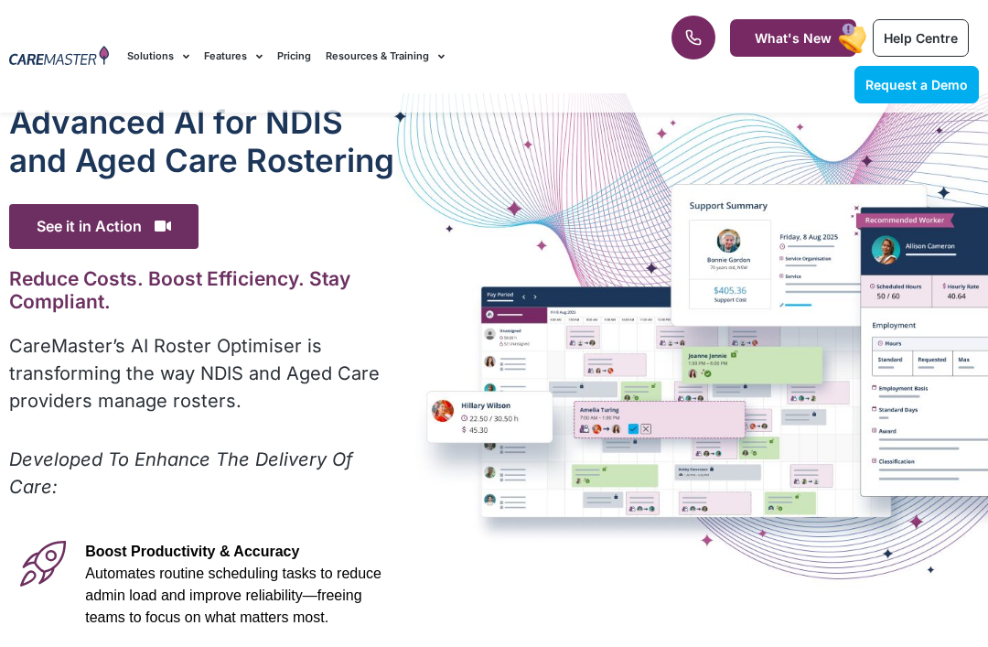
click at [408, 294] on div "Advanced Al for NDIS and Aged Care Rostering See it in Action Video Player [URL…" at bounding box center [494, 582] width 988 height 978
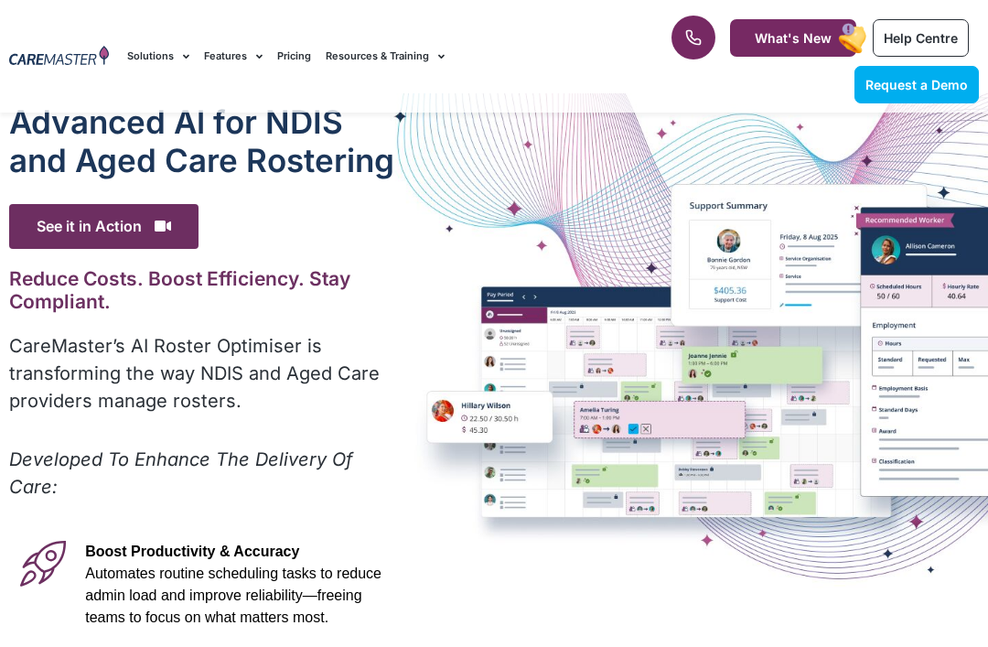
click at [408, 294] on div "Advanced Al for NDIS and Aged Care Rostering See it in Action Video Player [URL…" at bounding box center [494, 582] width 988 height 978
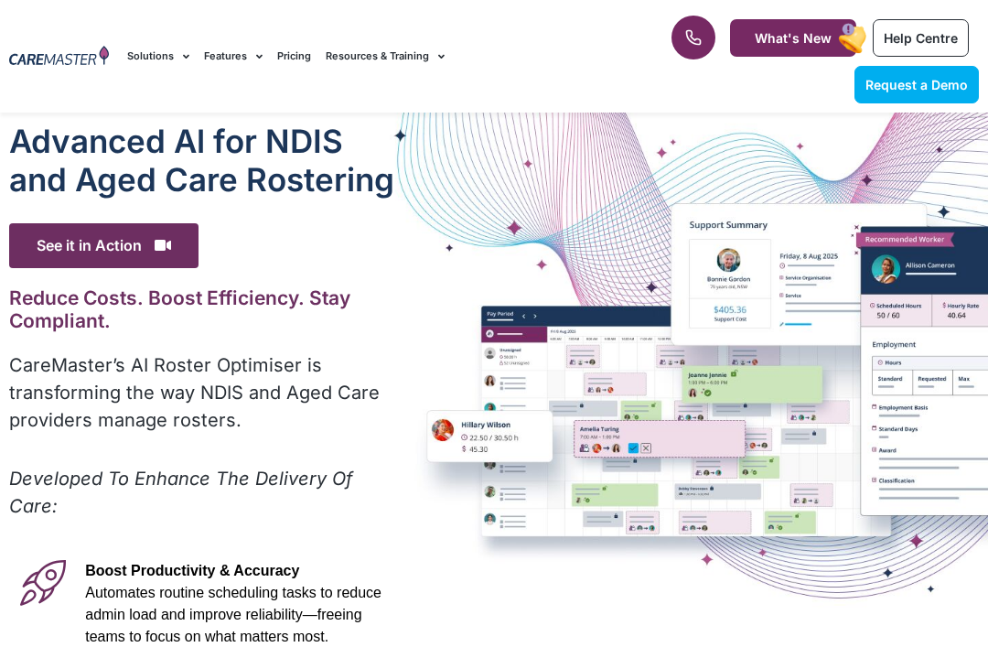
click at [409, 294] on div "Advanced Al for NDIS and Aged Care Rostering See it in Action Video Player [URL…" at bounding box center [494, 601] width 988 height 978
click at [408, 294] on div "Advanced Al for NDIS and Aged Care Rostering See it in Action Video Player [URL…" at bounding box center [494, 601] width 988 height 978
click at [409, 294] on div "Advanced Al for NDIS and Aged Care Rostering See it in Action Video Player [URL…" at bounding box center [494, 601] width 988 height 978
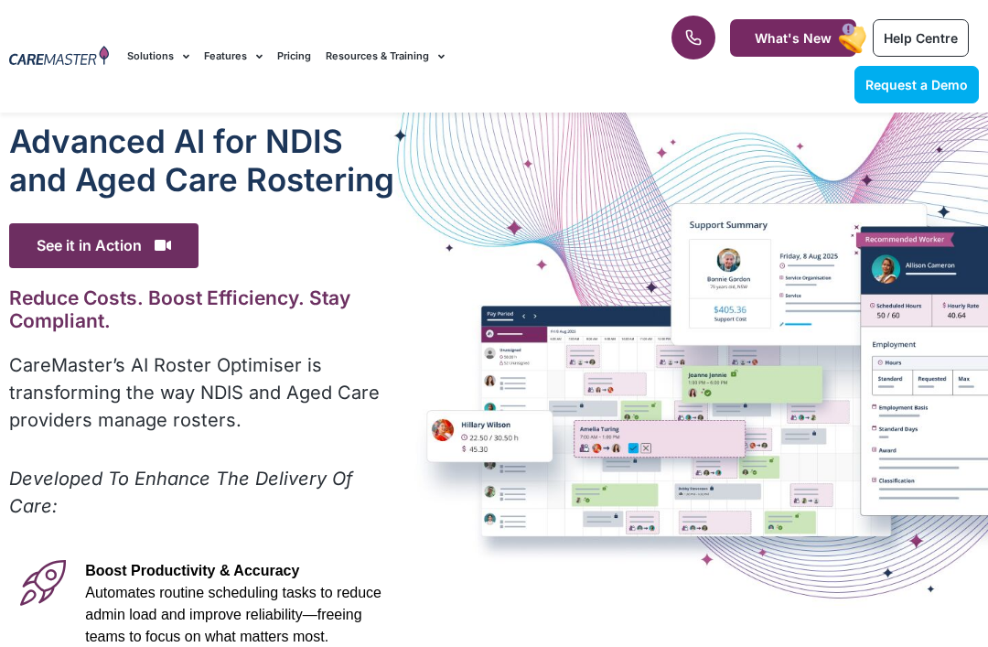
click at [409, 294] on div "Advanced Al for NDIS and Aged Care Rostering See it in Action Video Player [URL…" at bounding box center [494, 601] width 988 height 978
click at [108, 308] on h2 "Reduce Costs. Boost Efficiency. Stay Compliant." at bounding box center [202, 309] width 387 height 46
click at [265, 509] on p "Developed To Enhance The Delivery Of Care:" at bounding box center [202, 492] width 387 height 55
